Goal: Transaction & Acquisition: Purchase product/service

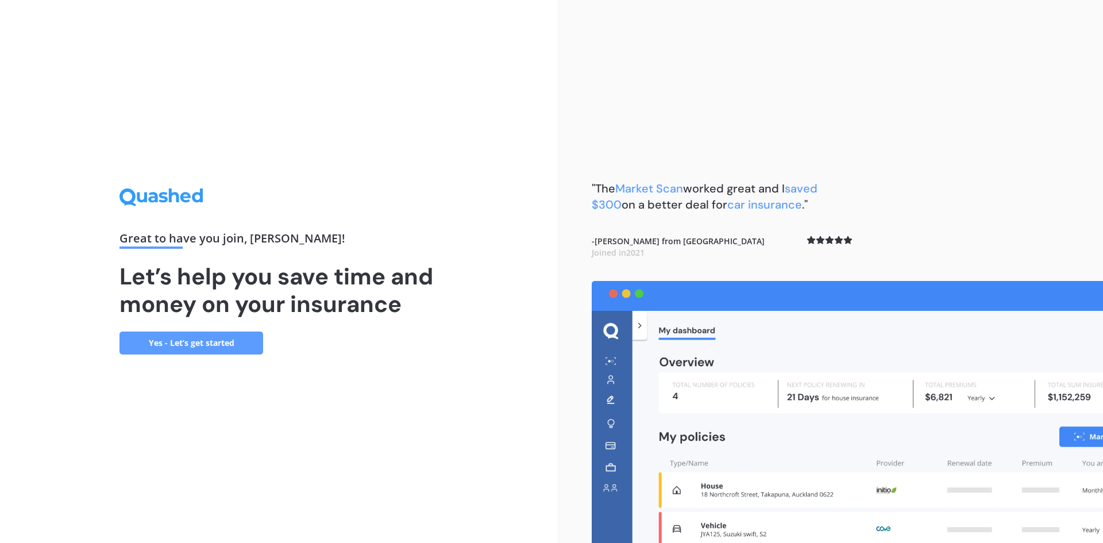
click at [196, 344] on link "Yes - Let’s get started" at bounding box center [192, 343] width 144 height 23
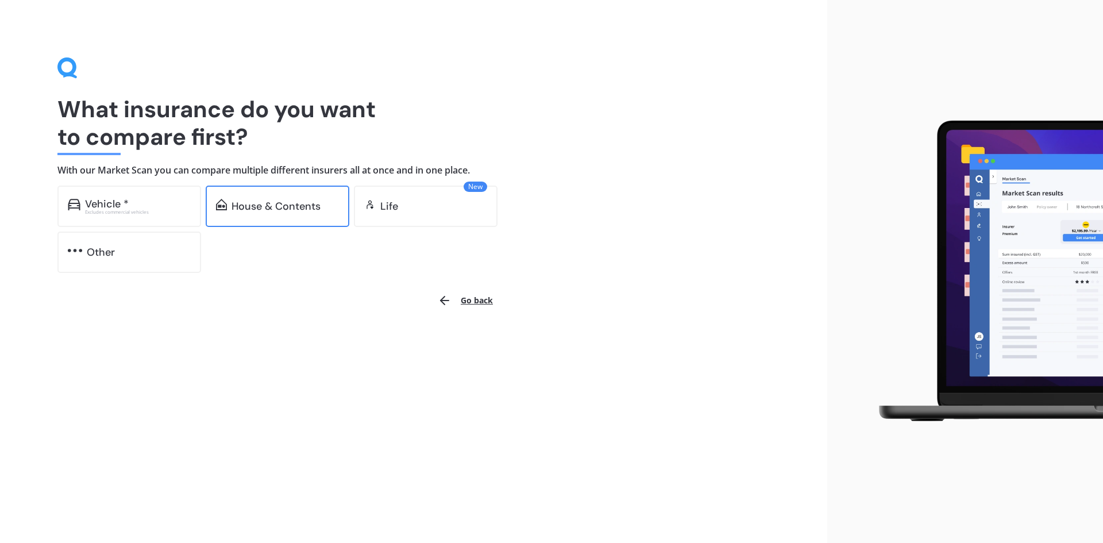
click at [290, 202] on div "House & Contents" at bounding box center [276, 206] width 89 height 11
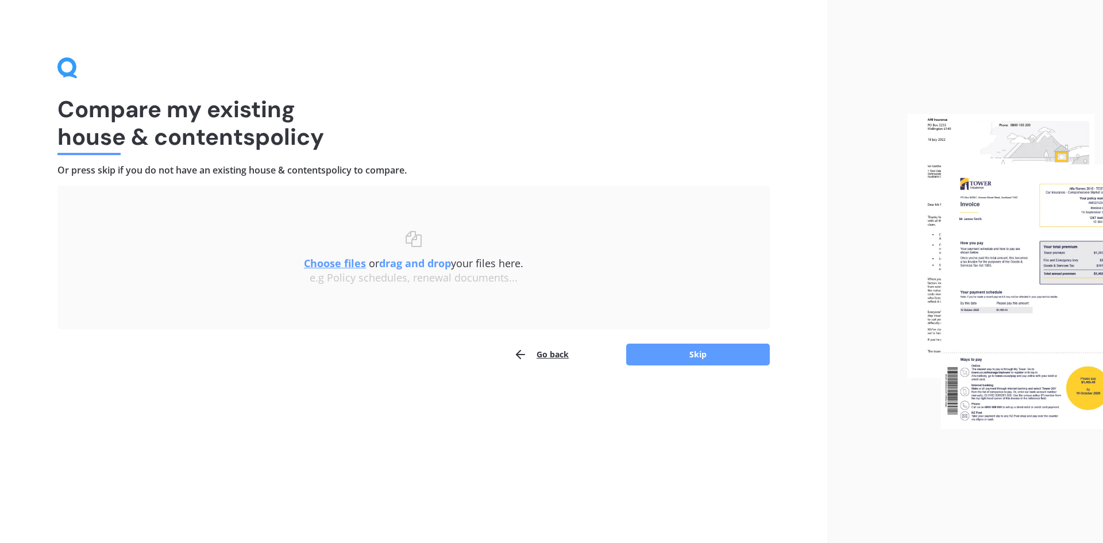
click at [411, 267] on b "drag and drop" at bounding box center [415, 263] width 72 height 14
click at [340, 265] on u "Choose files" at bounding box center [335, 263] width 62 height 14
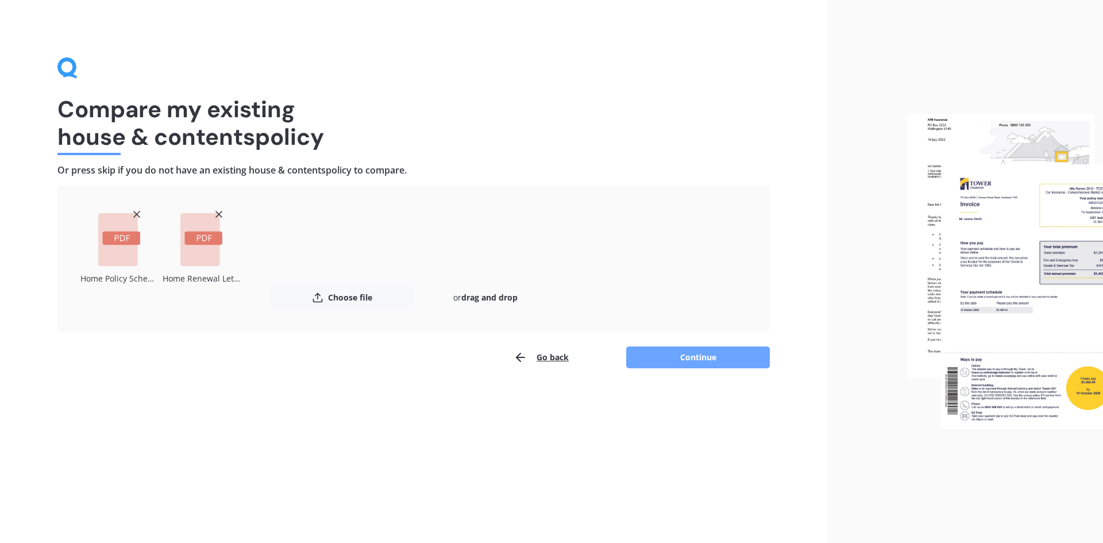
click at [664, 352] on button "Continue" at bounding box center [698, 358] width 144 height 22
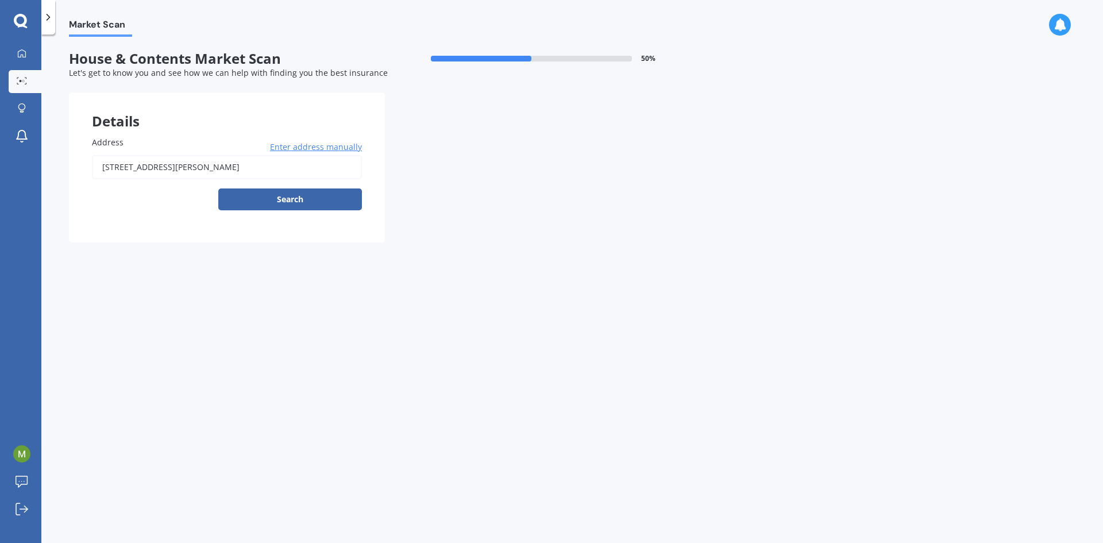
click at [211, 170] on input "[STREET_ADDRESS][PERSON_NAME]" at bounding box center [227, 167] width 270 height 24
type input "[STREET_ADDRESS][PERSON_NAME]"
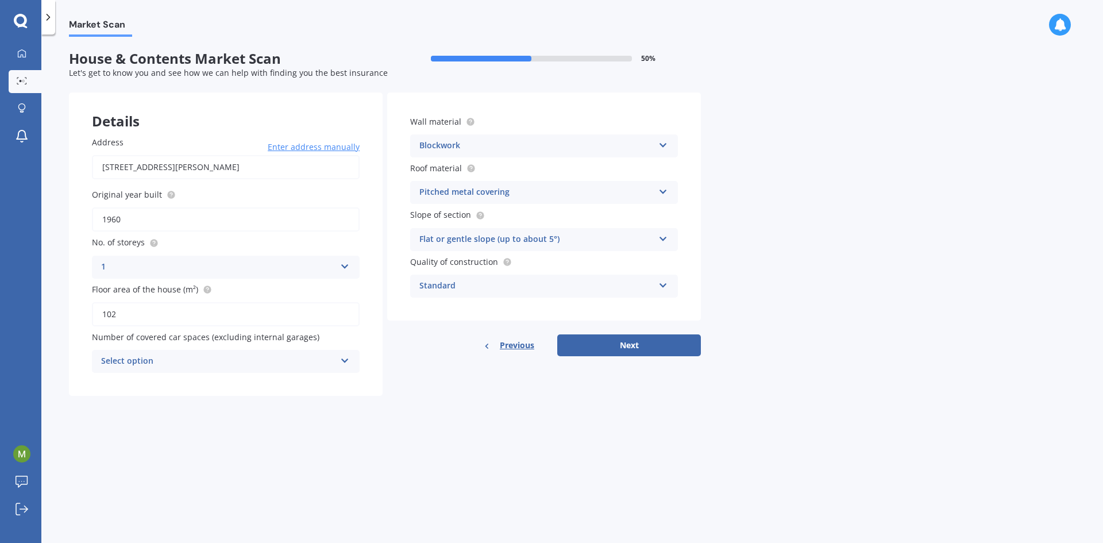
click at [137, 360] on div "Select option" at bounding box center [218, 362] width 234 height 14
click at [117, 401] on div "1" at bounding box center [226, 404] width 267 height 21
drag, startPoint x: 133, startPoint y: 313, endPoint x: 86, endPoint y: 316, distance: 47.8
click at [86, 316] on div "Address [STREET_ADDRESS][PERSON_NAME] Enter address manually Search Original ye…" at bounding box center [226, 254] width 314 height 283
type input "102"
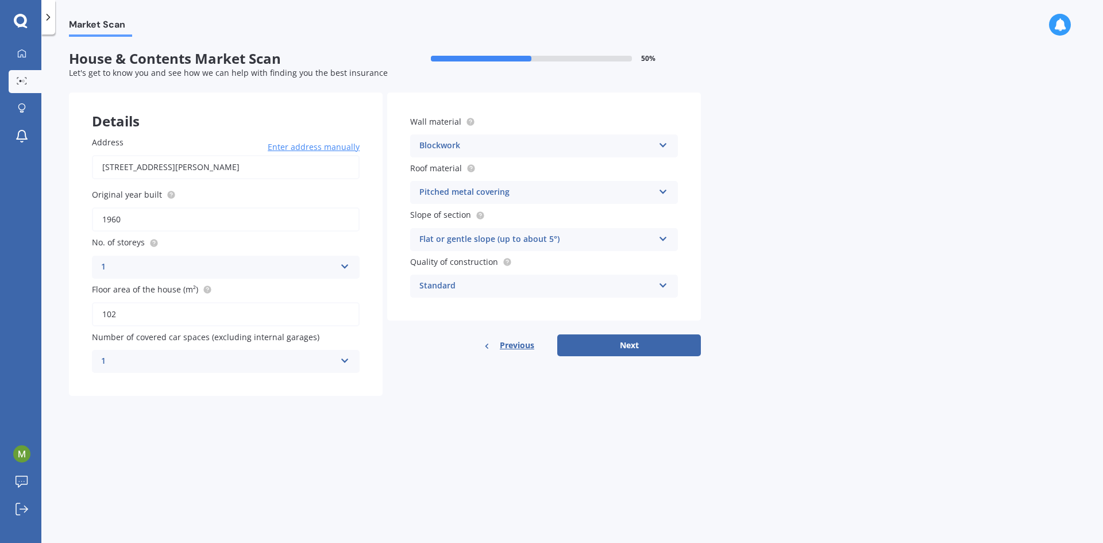
click at [445, 287] on div "Standard" at bounding box center [537, 286] width 234 height 14
click at [591, 345] on button "Next" at bounding box center [629, 345] width 144 height 22
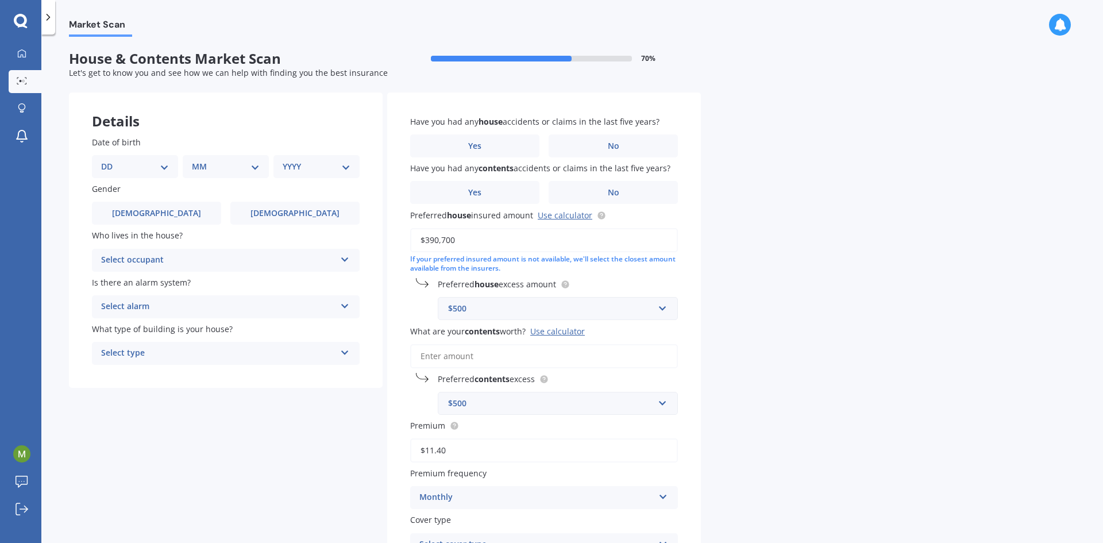
click at [148, 168] on select "DD 01 02 03 04 05 06 07 08 09 10 11 12 13 14 15 16 17 18 19 20 21 22 23 24 25 2…" at bounding box center [135, 166] width 68 height 13
select select "16"
click at [110, 160] on select "DD 01 02 03 04 05 06 07 08 09 10 11 12 13 14 15 16 17 18 19 20 21 22 23 24 25 2…" at bounding box center [135, 166] width 68 height 13
click at [205, 174] on div "MM 01 02 03 04 05 06 07 08 09 10 11 12" at bounding box center [228, 166] width 82 height 23
click at [231, 167] on select "MM 01 02 03 04 05 06 07 08 09 10 11 12" at bounding box center [228, 166] width 63 height 13
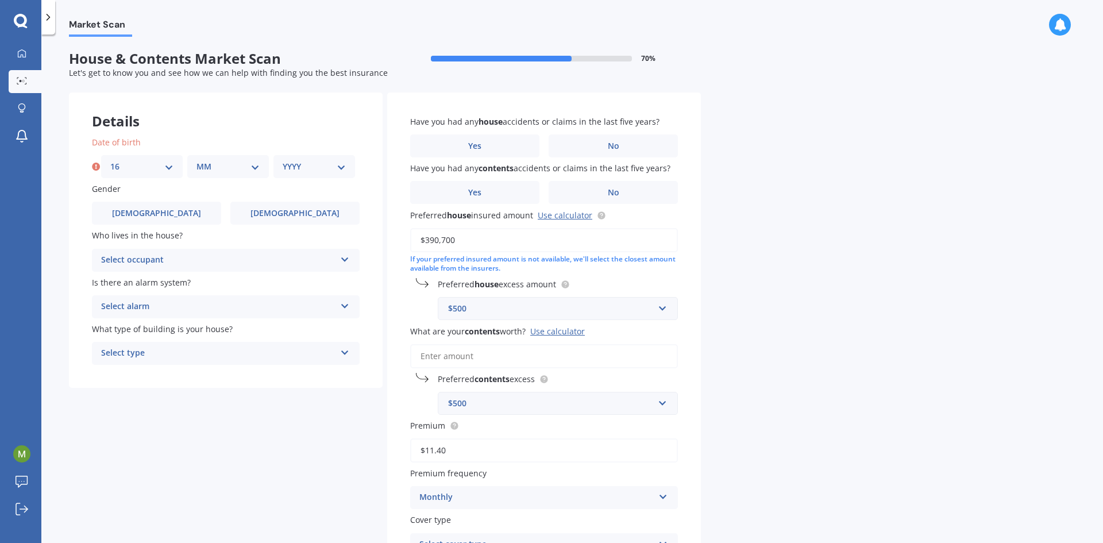
select select "06"
click at [197, 160] on select "MM 01 02 03 04 05 06 07 08 09 10 11 12" at bounding box center [228, 166] width 63 height 13
click at [300, 164] on select "YYYY 2009 2008 2007 2006 2005 2004 2003 2002 2001 2000 1999 1998 1997 1996 1995…" at bounding box center [314, 166] width 63 height 13
select select "1986"
click at [283, 160] on select "YYYY 2009 2008 2007 2006 2005 2004 2003 2002 2001 2000 1999 1998 1997 1996 1995…" at bounding box center [314, 166] width 63 height 13
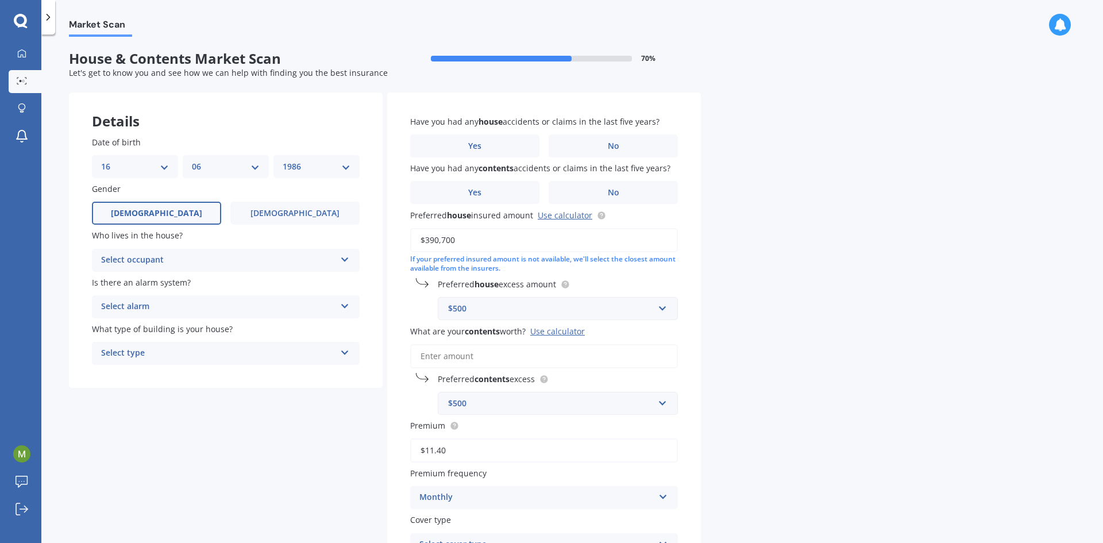
click at [183, 210] on label "[DEMOGRAPHIC_DATA]" at bounding box center [156, 213] width 129 height 23
click at [0, 0] on input "[DEMOGRAPHIC_DATA]" at bounding box center [0, 0] width 0 height 0
click at [167, 266] on div "Select occupant" at bounding box center [218, 260] width 234 height 14
click at [139, 282] on div "Owner" at bounding box center [226, 282] width 267 height 21
click at [143, 309] on div "Select alarm" at bounding box center [218, 307] width 234 height 14
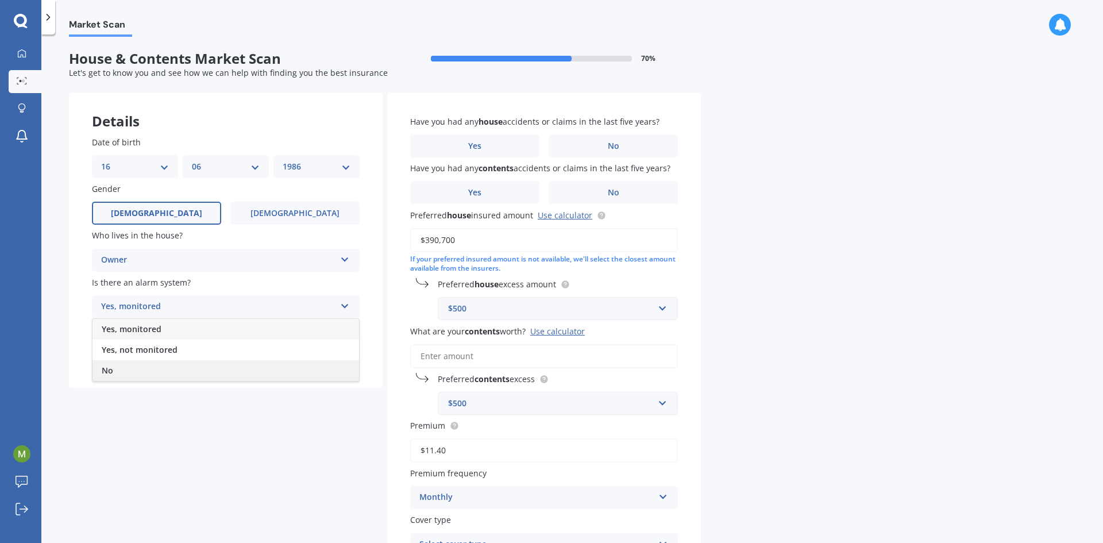
click at [126, 367] on div "No" at bounding box center [226, 370] width 267 height 21
click at [132, 355] on div "Select type" at bounding box center [218, 354] width 234 height 14
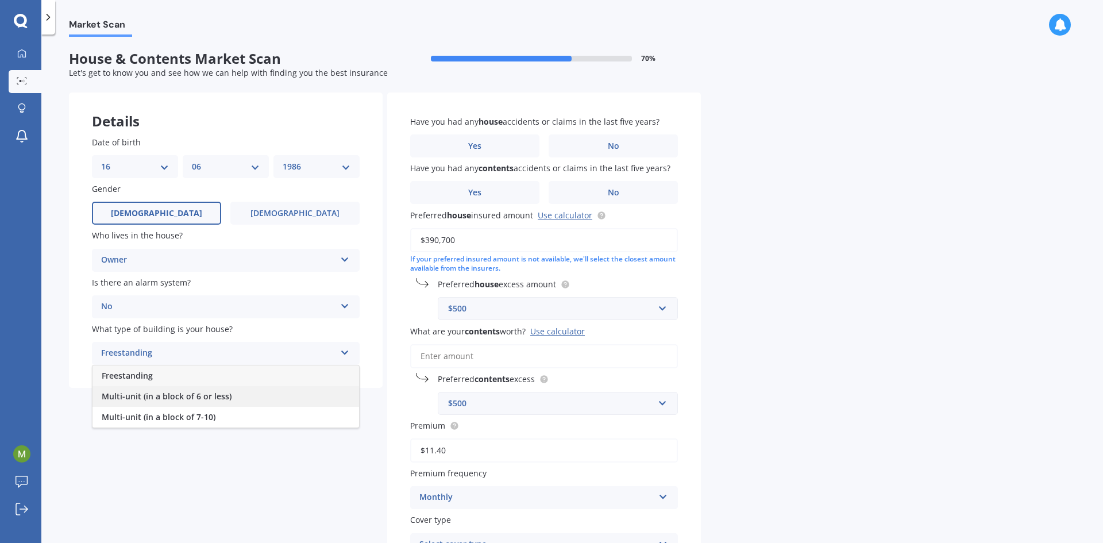
click at [140, 395] on span "Multi-unit (in a block of 6 or less)" at bounding box center [167, 396] width 130 height 11
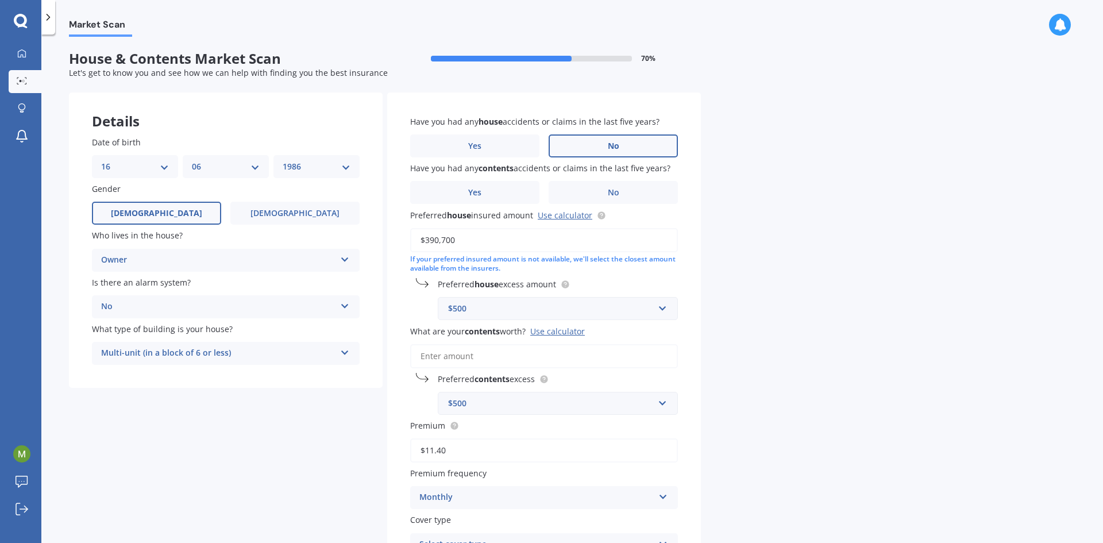
click at [615, 149] on span "No" at bounding box center [613, 146] width 11 height 10
click at [0, 0] on input "No" at bounding box center [0, 0] width 0 height 0
click at [602, 191] on label "No" at bounding box center [613, 192] width 129 height 23
click at [0, 0] on input "No" at bounding box center [0, 0] width 0 height 0
click at [497, 196] on label "Yes" at bounding box center [474, 192] width 129 height 23
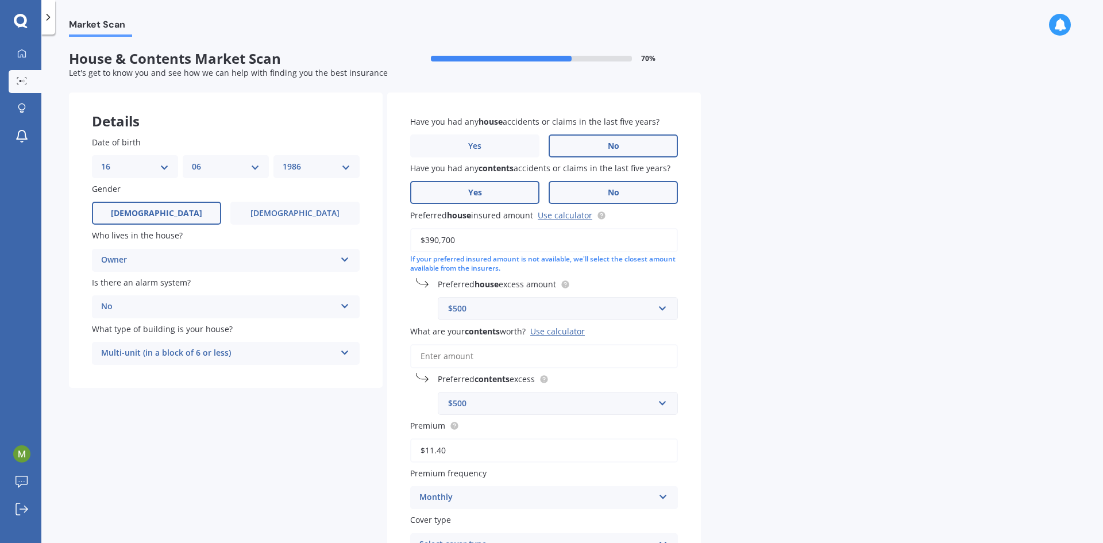
click at [0, 0] on input "Yes" at bounding box center [0, 0] width 0 height 0
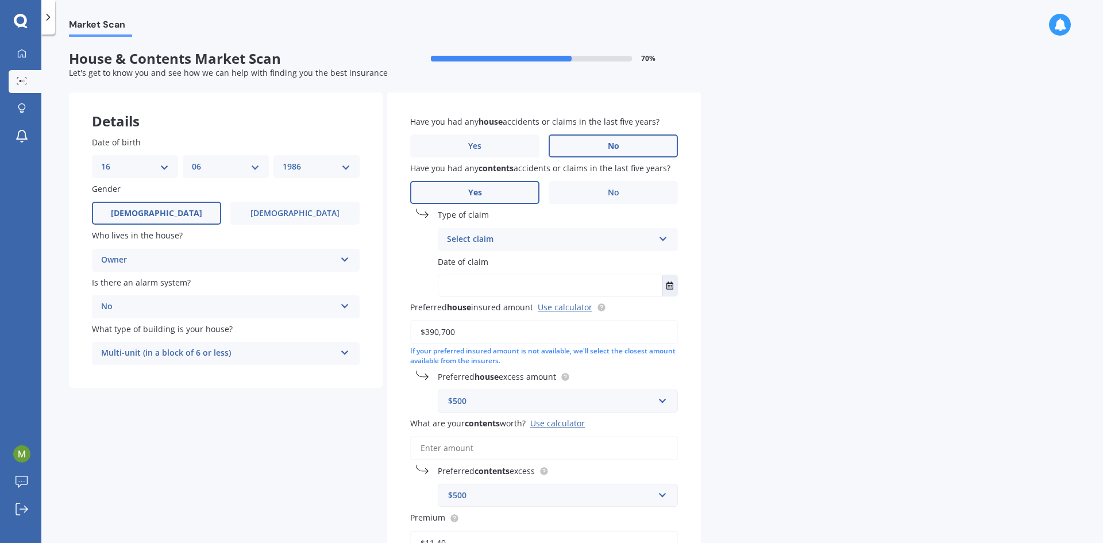
click at [507, 239] on div "Select claim" at bounding box center [550, 240] width 207 height 14
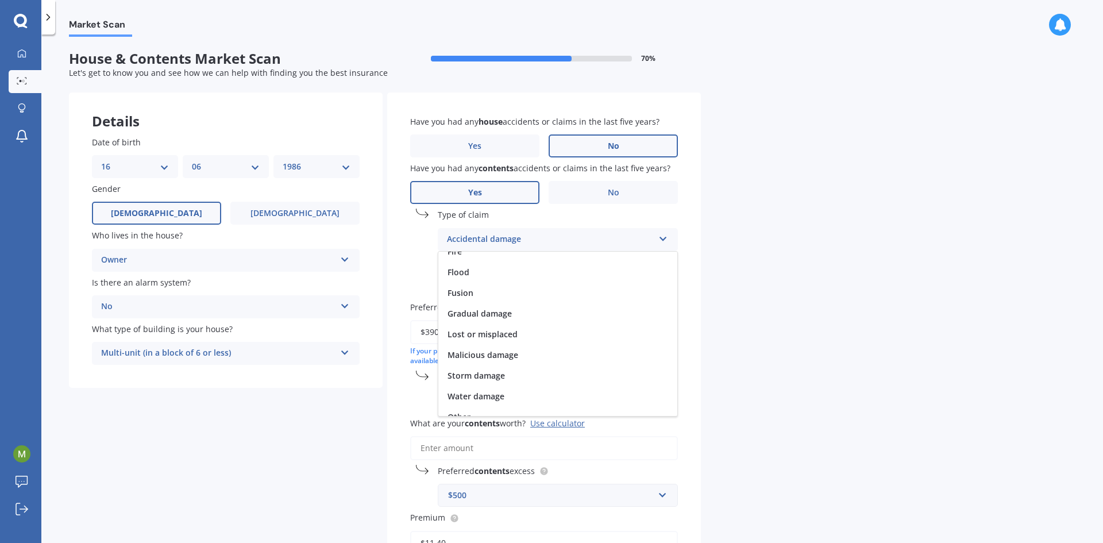
scroll to position [84, 0]
click at [478, 345] on span "Malicious damage" at bounding box center [483, 343] width 71 height 11
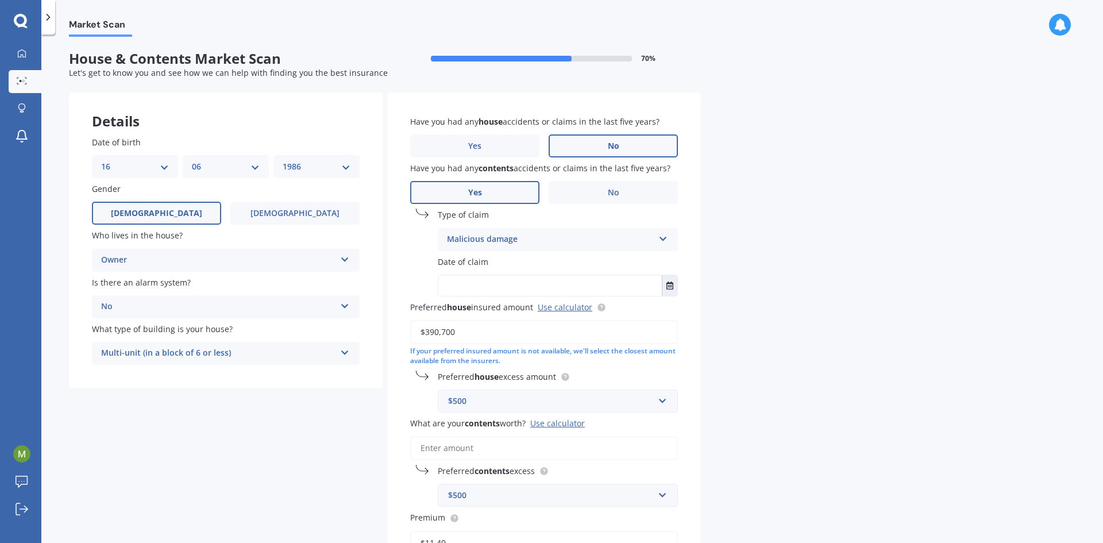
click at [475, 285] on input "text" at bounding box center [551, 285] width 224 height 21
click at [672, 286] on icon "Select date" at bounding box center [670, 286] width 7 height 8
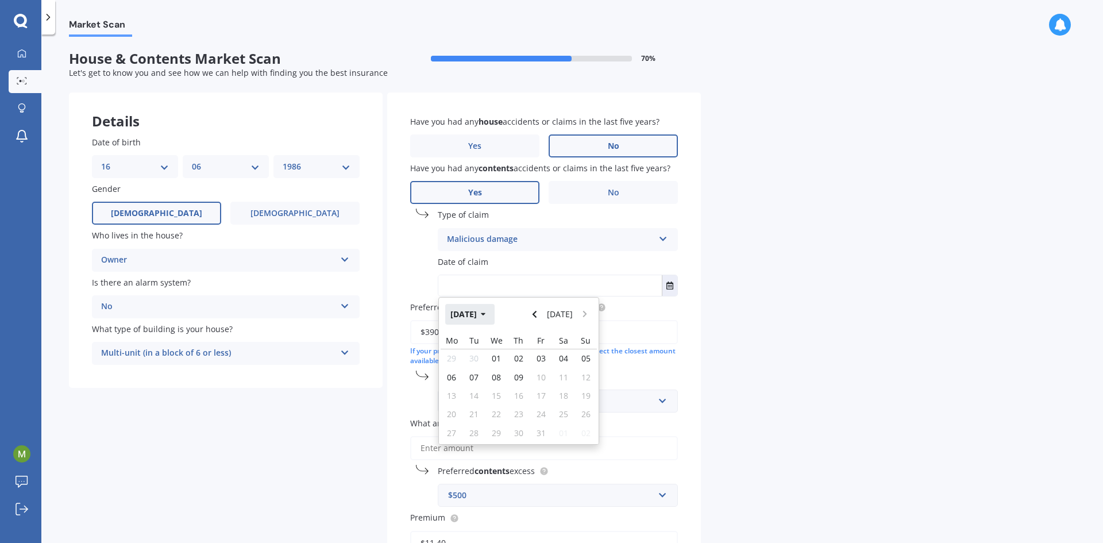
click at [486, 316] on icon "button" at bounding box center [483, 314] width 5 height 8
click at [471, 314] on button "2025" at bounding box center [465, 314] width 41 height 21
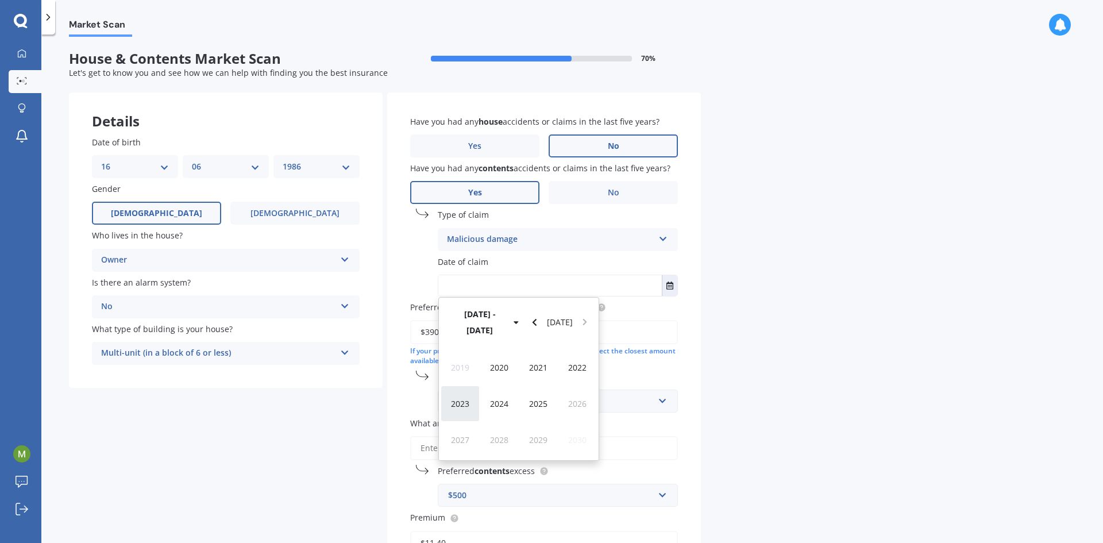
click at [463, 398] on span "2023" at bounding box center [460, 403] width 18 height 11
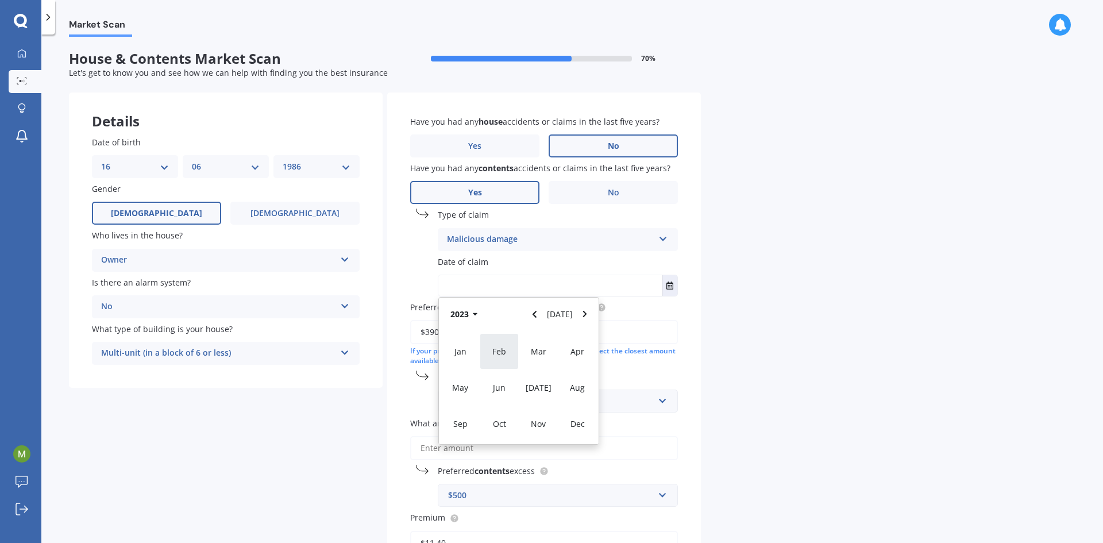
click at [502, 352] on span "Feb" at bounding box center [500, 351] width 14 height 11
click at [521, 375] on span "09" at bounding box center [518, 377] width 9 height 11
type input "[DATE]"
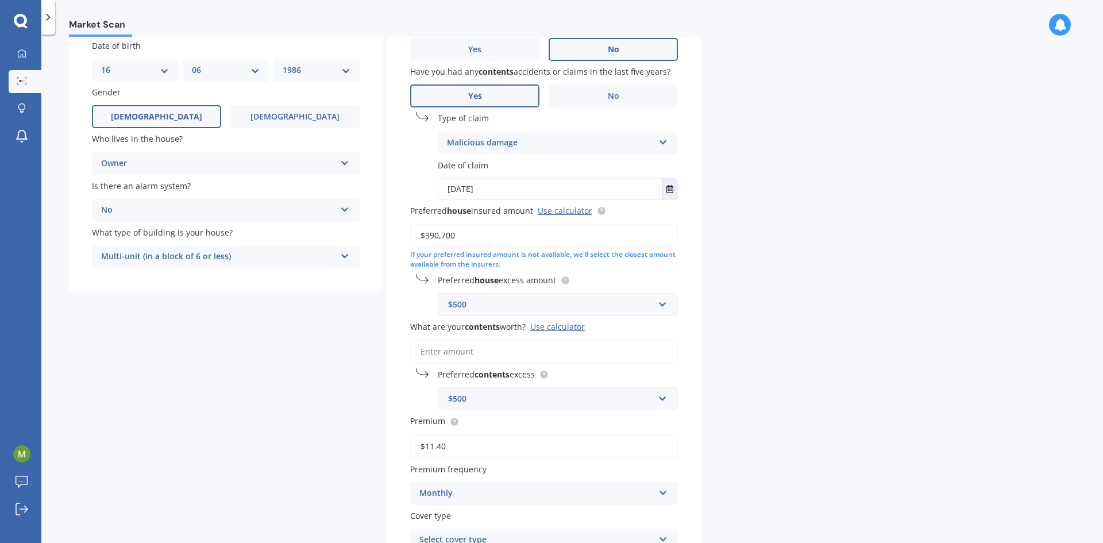
scroll to position [115, 0]
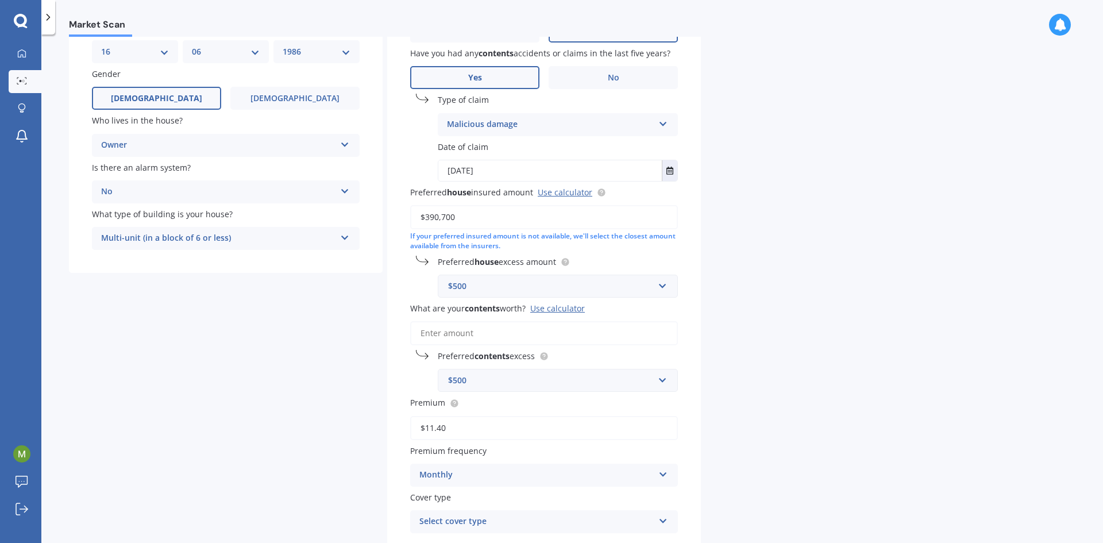
click at [512, 287] on div "$500" at bounding box center [551, 286] width 206 height 13
click at [673, 259] on label "Preferred house excess amount" at bounding box center [556, 262] width 236 height 12
click at [602, 281] on div "$500" at bounding box center [551, 286] width 206 height 13
click at [610, 265] on label "Preferred house excess amount" at bounding box center [556, 262] width 236 height 12
click at [479, 332] on input "What are your contents worth? Use calculator" at bounding box center [544, 333] width 268 height 24
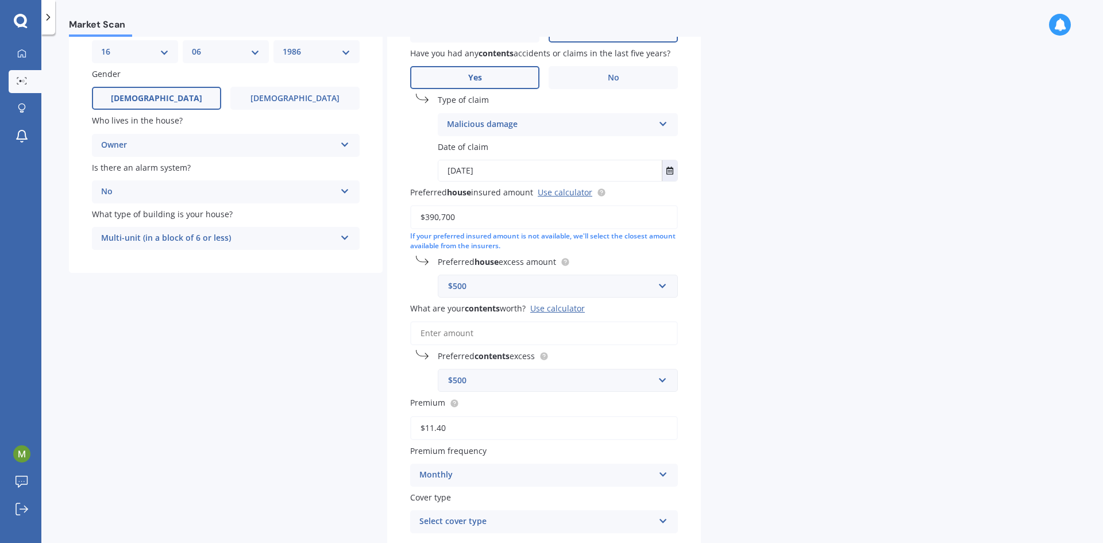
click at [562, 308] on div "Use calculator" at bounding box center [557, 308] width 55 height 11
click at [562, 321] on input "What are your contents worth? Use calculator" at bounding box center [544, 333] width 268 height 24
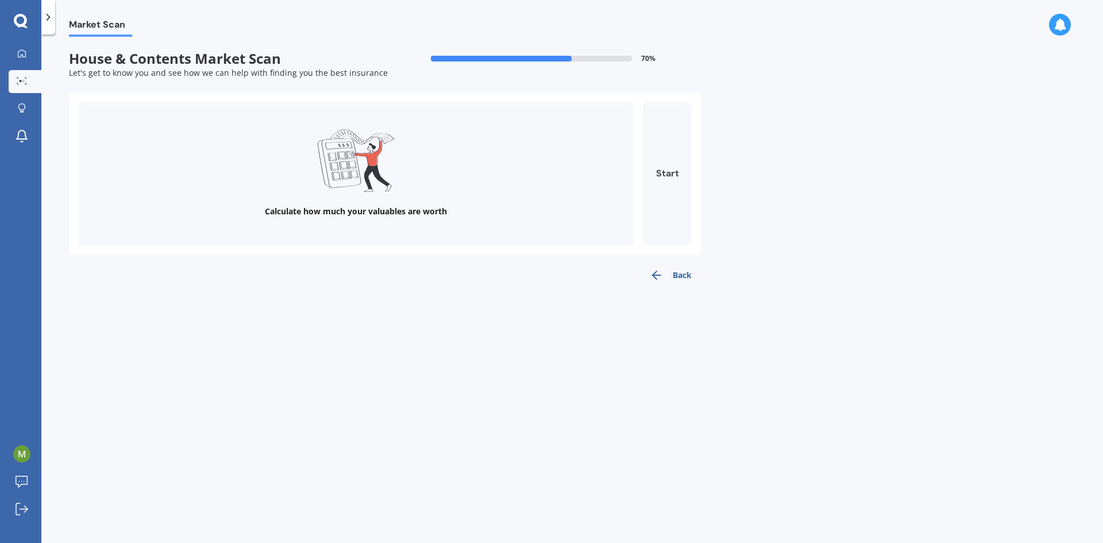
click at [673, 177] on button "Start" at bounding box center [667, 174] width 49 height 144
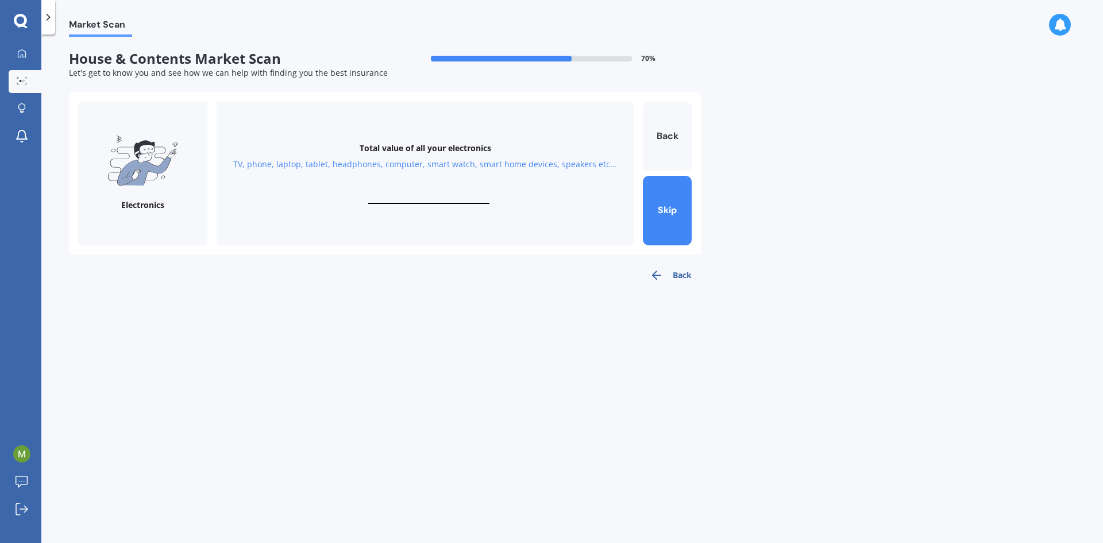
click at [675, 274] on button "Back" at bounding box center [671, 275] width 60 height 23
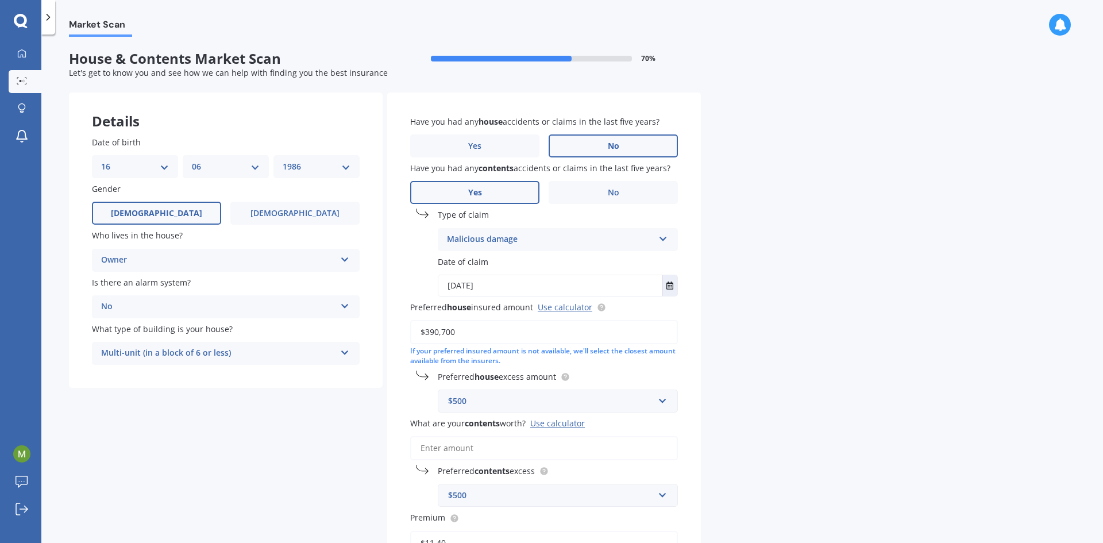
click at [480, 449] on input "What are your contents worth? Use calculator" at bounding box center [544, 448] width 268 height 24
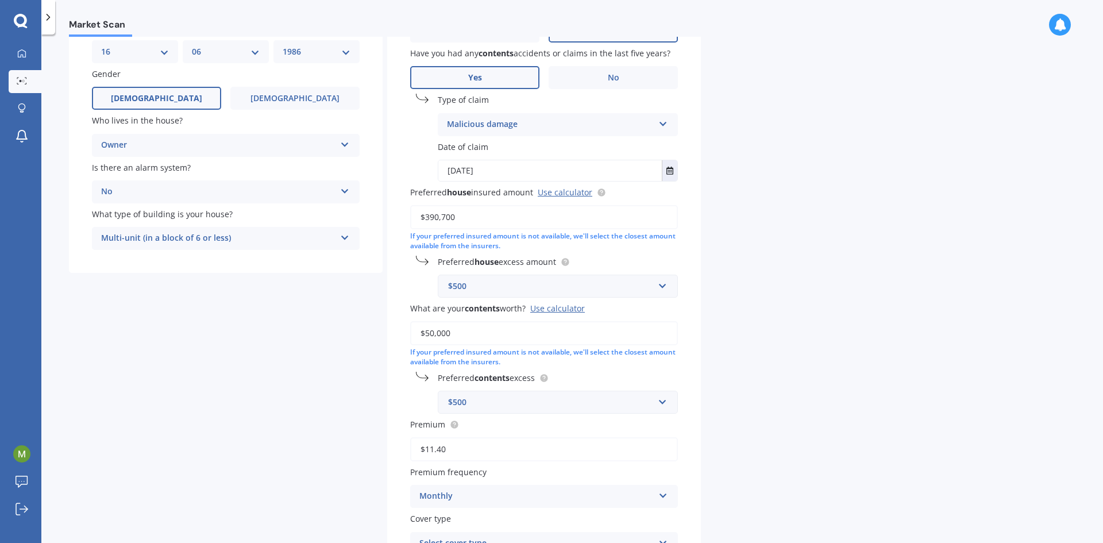
scroll to position [216, 0]
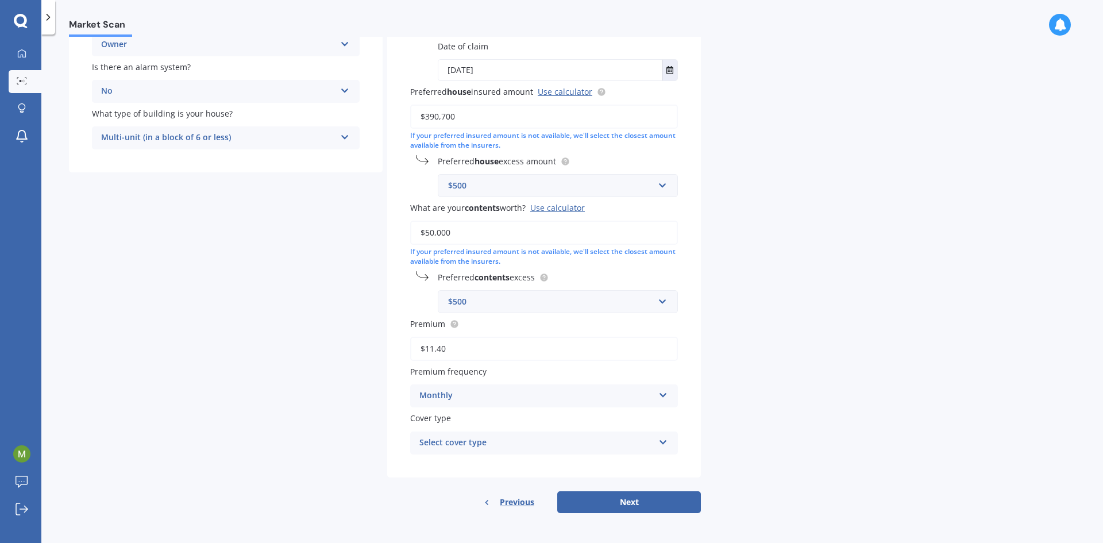
type input "$50,000"
click at [491, 402] on div "Monthly" at bounding box center [537, 396] width 234 height 14
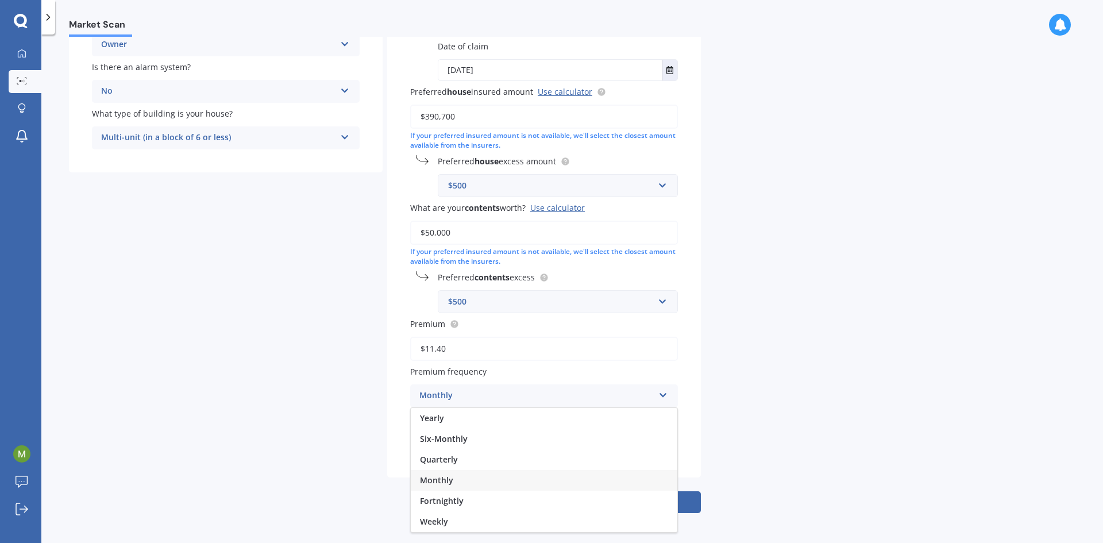
click at [436, 482] on span "Monthly" at bounding box center [436, 480] width 33 height 11
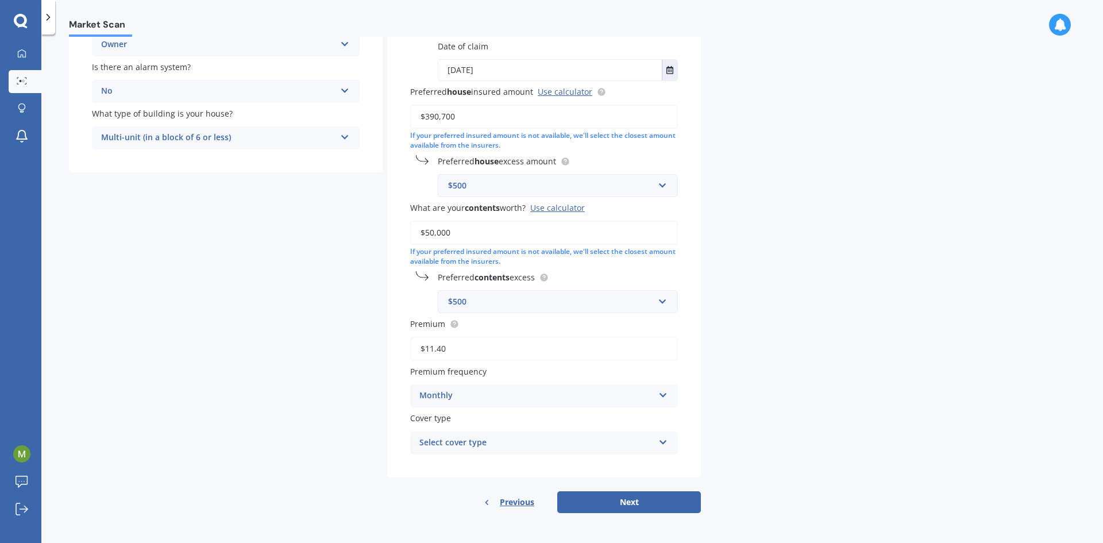
click at [460, 445] on div "Select cover type" at bounding box center [537, 443] width 234 height 14
click at [456, 466] on span "Home and Contents Insurance Package" at bounding box center [497, 465] width 155 height 11
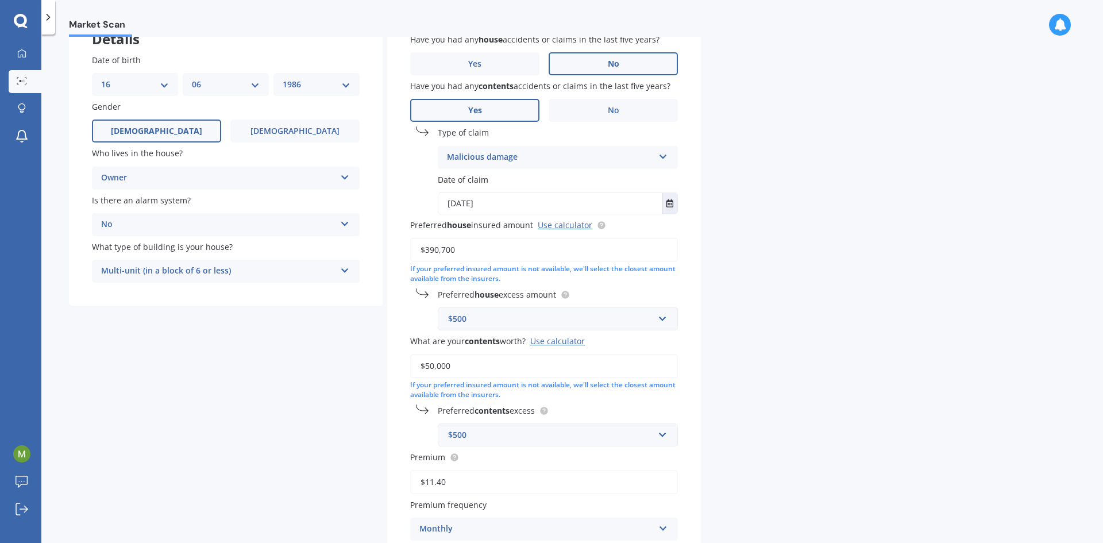
scroll to position [43, 0]
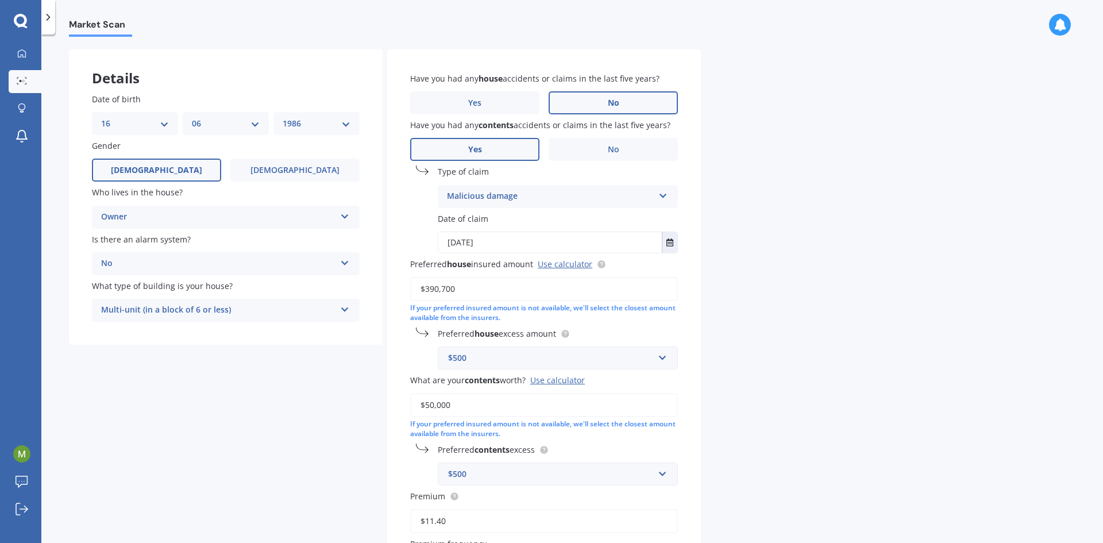
click at [559, 270] on span "Preferred house insured amount Use calculator" at bounding box center [508, 264] width 196 height 12
click at [559, 277] on input "$390,700" at bounding box center [544, 289] width 268 height 24
click at [557, 266] on link "Use calculator" at bounding box center [565, 264] width 55 height 11
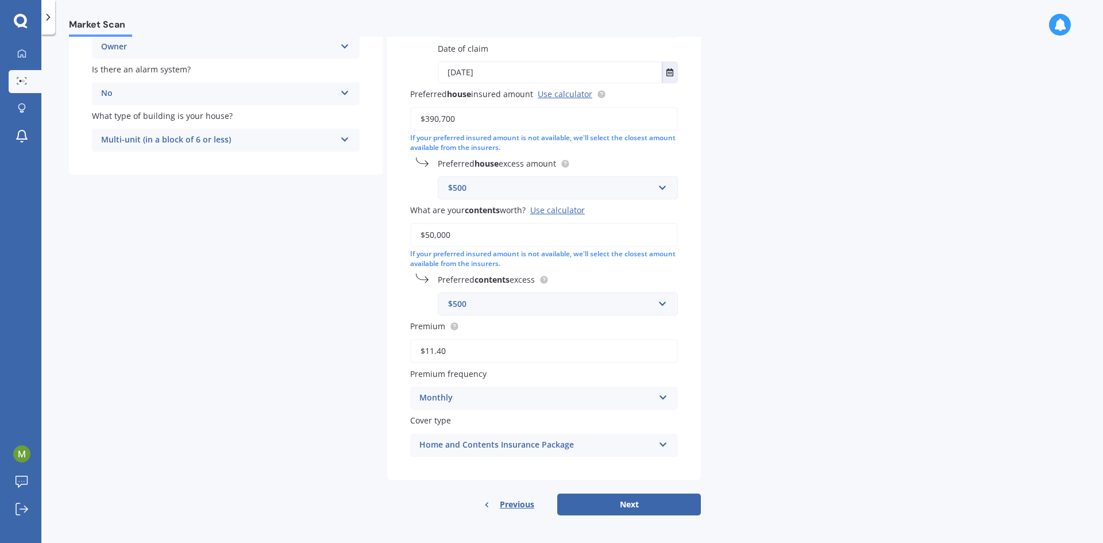
scroll to position [216, 0]
click at [616, 506] on button "Next" at bounding box center [629, 502] width 144 height 22
select select "16"
select select "06"
select select "1986"
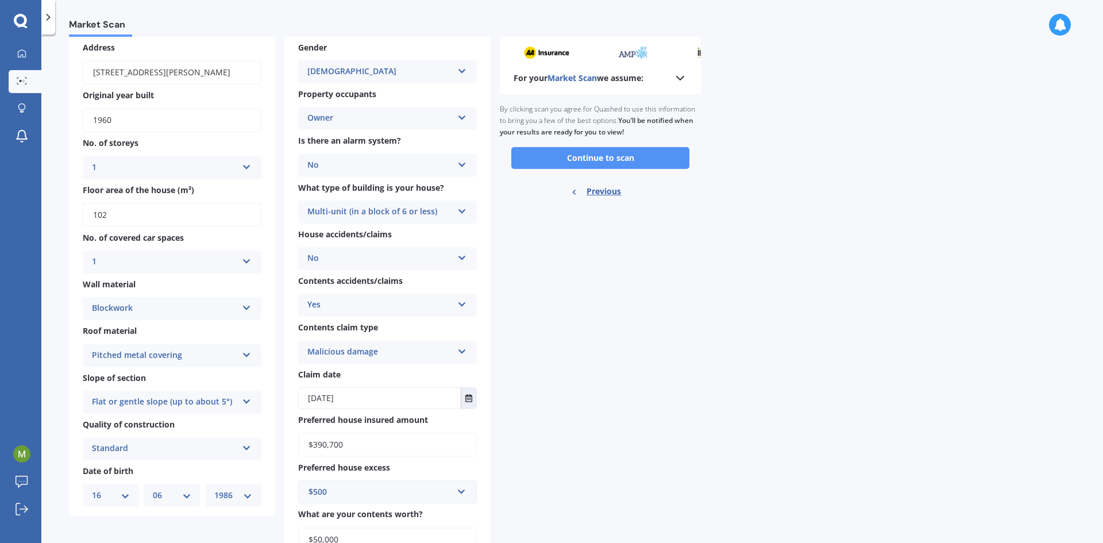
scroll to position [9, 0]
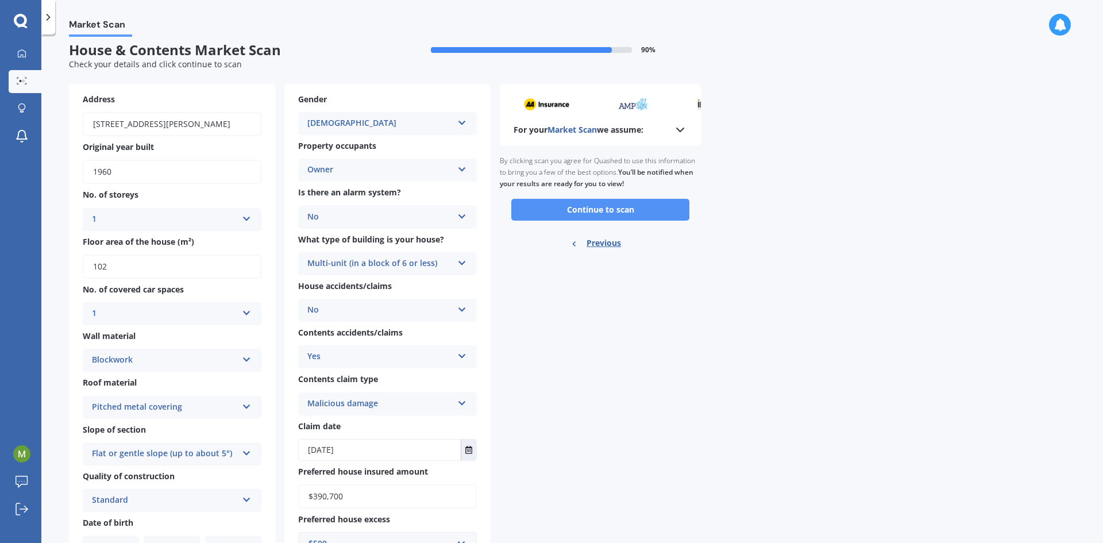
click at [598, 209] on button "Continue to scan" at bounding box center [601, 210] width 178 height 22
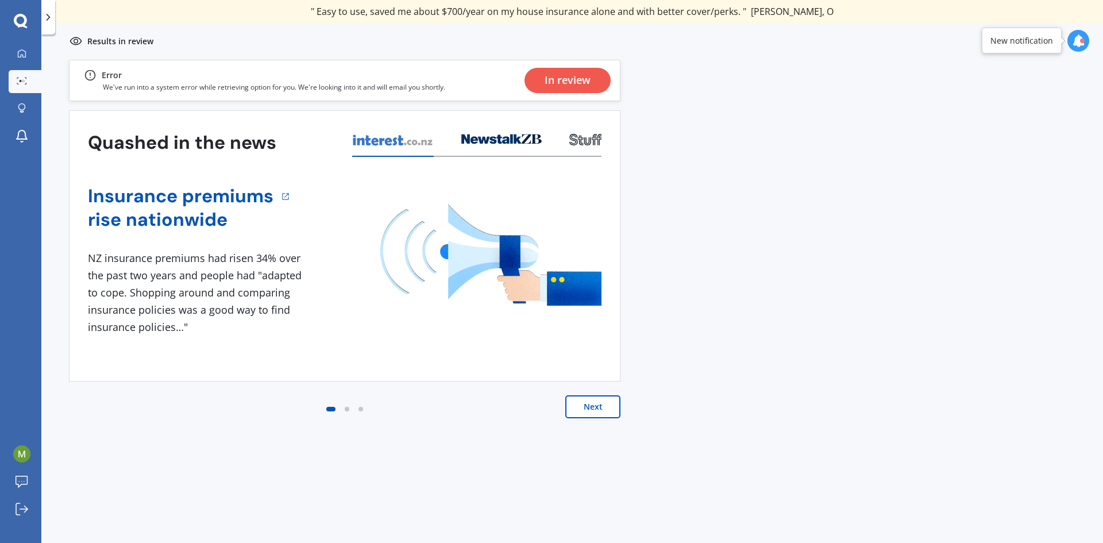
click at [574, 79] on div "In review" at bounding box center [568, 80] width 46 height 25
click at [599, 408] on button "Next" at bounding box center [593, 406] width 55 height 23
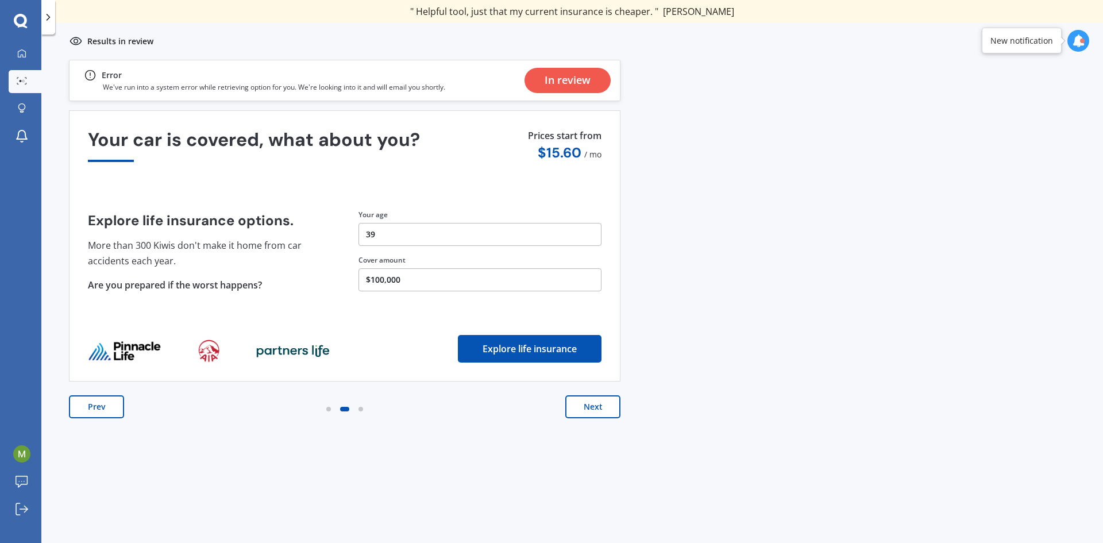
click at [592, 410] on button "Next" at bounding box center [593, 406] width 55 height 23
